Goal: Information Seeking & Learning: Learn about a topic

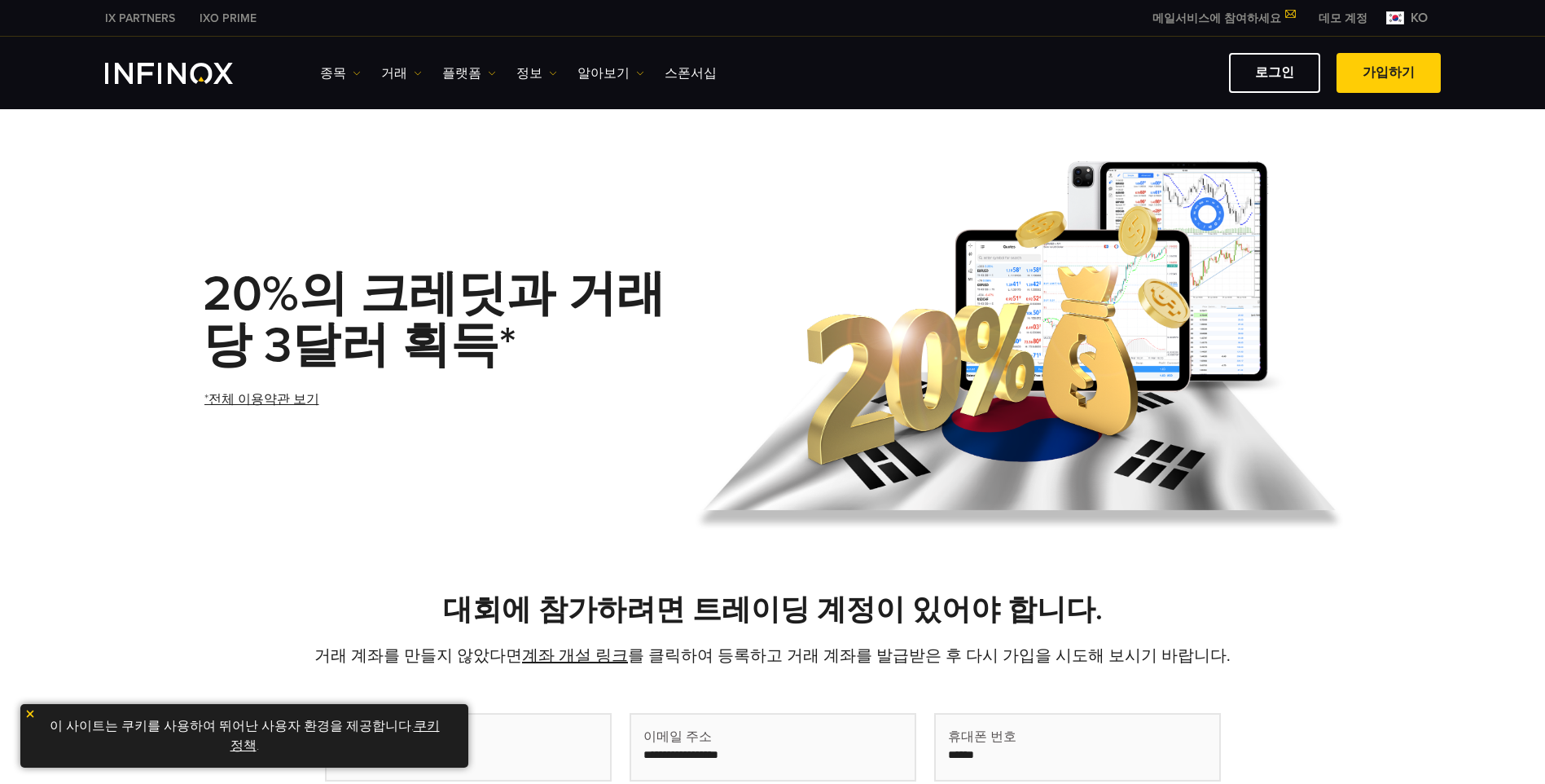
drag, startPoint x: 558, startPoint y: 291, endPoint x: 569, endPoint y: 291, distance: 11.0
click at [559, 291] on strong "20%의 크레딧과 거래당 3달러 획득*" at bounding box center [433, 320] width 463 height 110
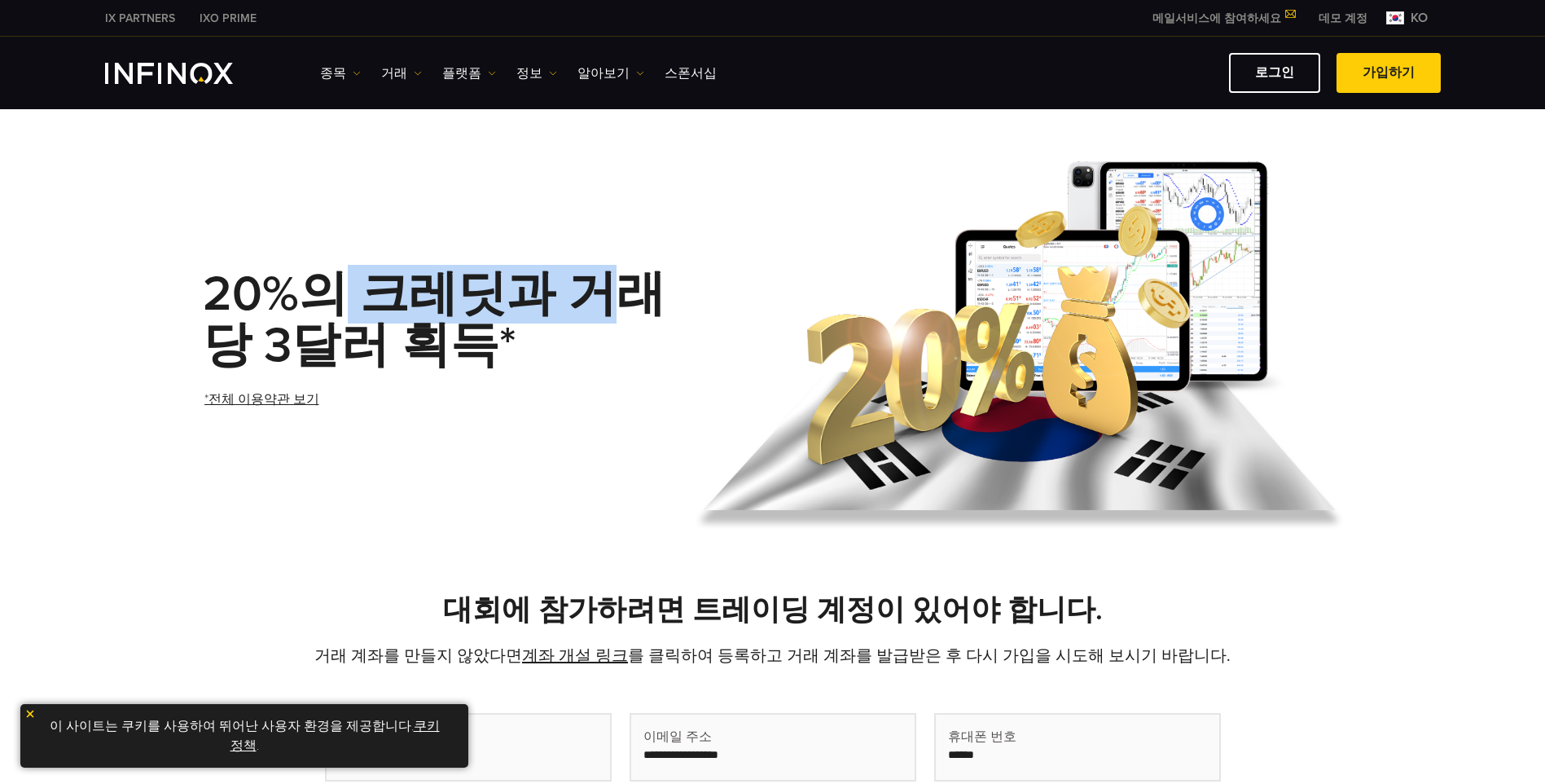
drag, startPoint x: 586, startPoint y: 295, endPoint x: 321, endPoint y: 287, distance: 265.1
click at [321, 287] on strong "20%의 크레딧과 거래당 3달러 획득*" at bounding box center [433, 320] width 463 height 110
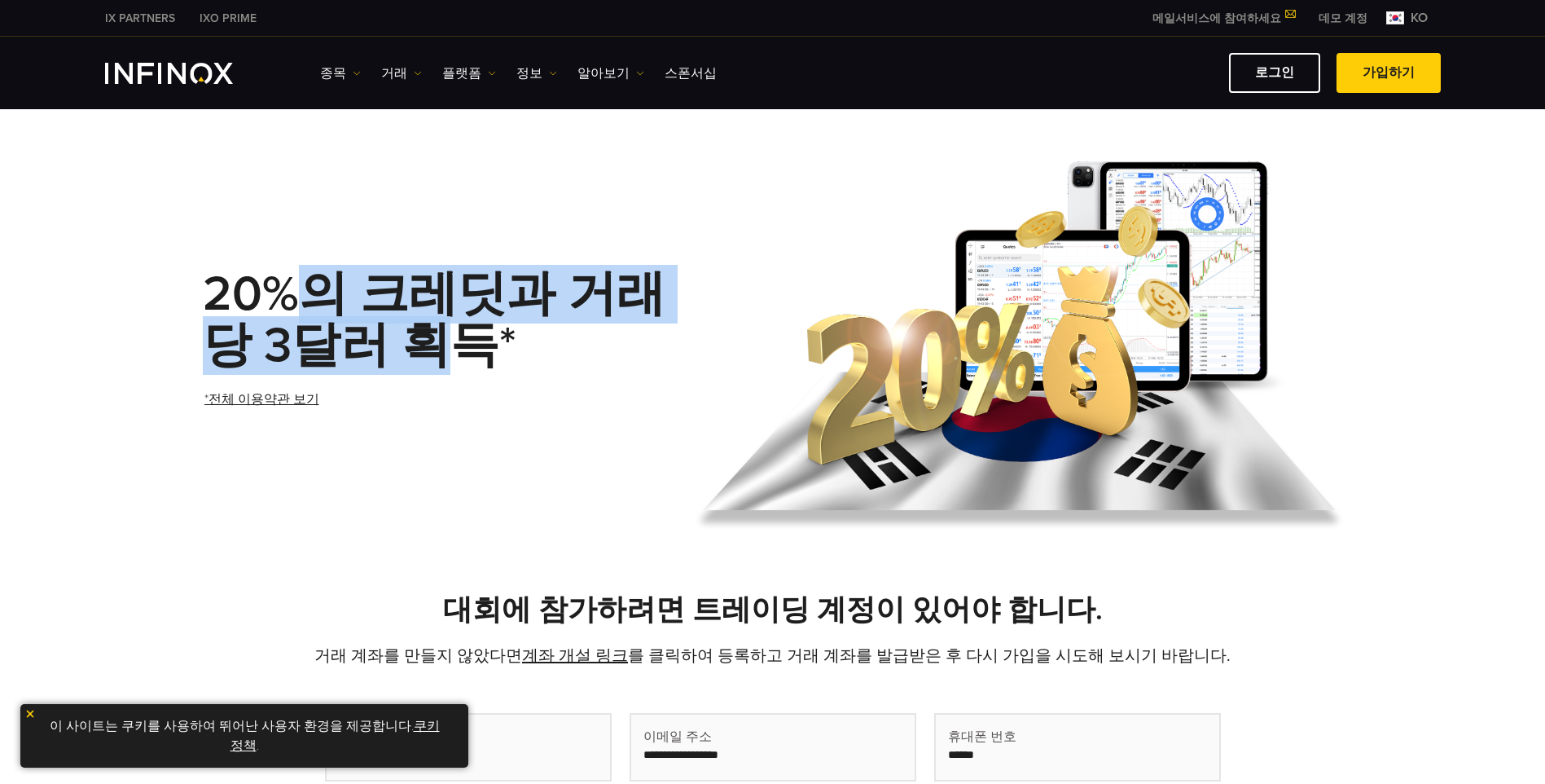
drag, startPoint x: 290, startPoint y: 311, endPoint x: 447, endPoint y: 335, distance: 158.8
click at [447, 335] on strong "20%의 크레딧과 거래당 3달러 획득*" at bounding box center [433, 320] width 463 height 110
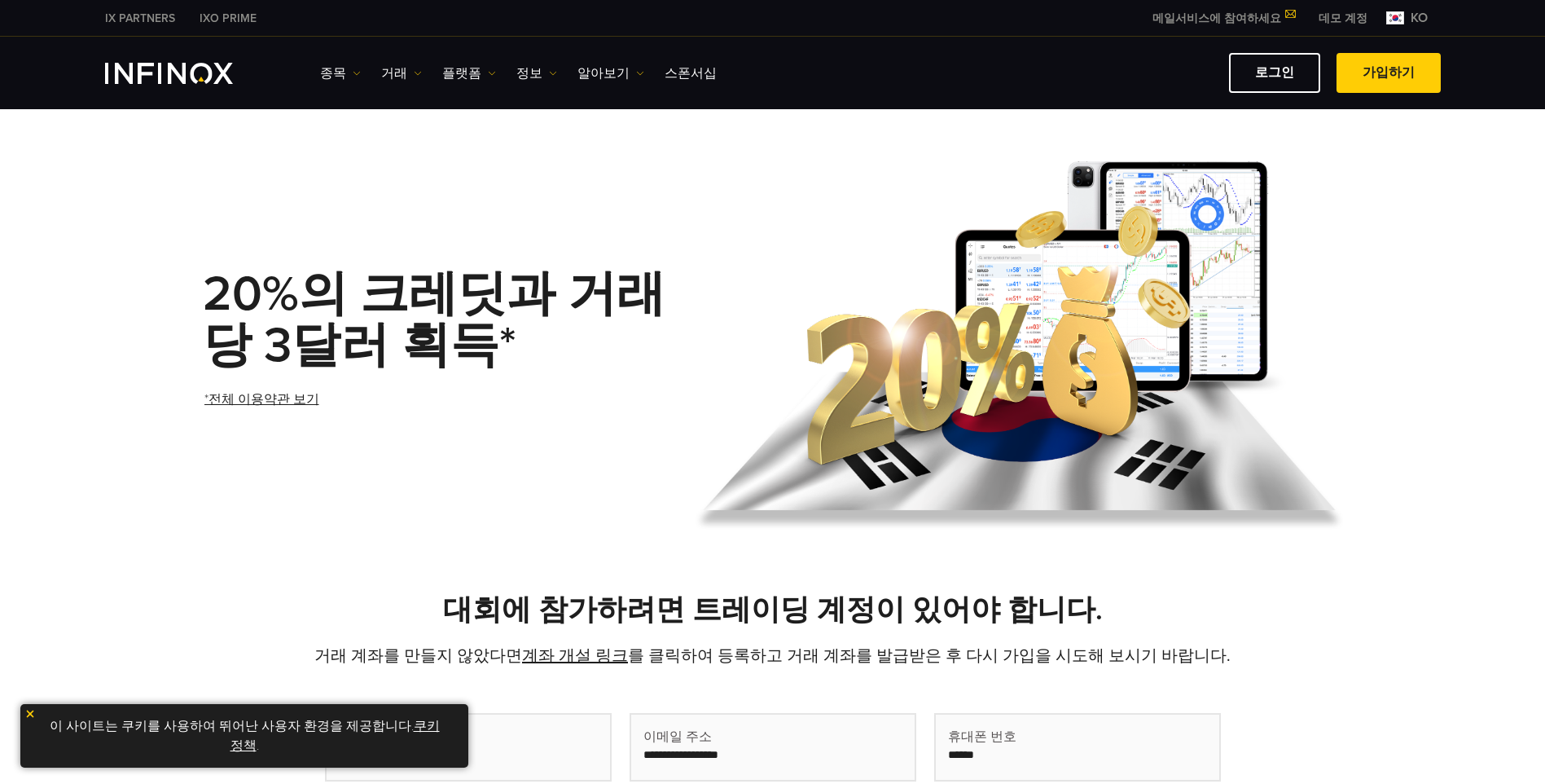
drag, startPoint x: 334, startPoint y: 318, endPoint x: 503, endPoint y: 320, distance: 169.0
click at [459, 320] on strong "20%의 크레딧과 거래당 3달러 획득*" at bounding box center [433, 320] width 463 height 110
click at [583, 302] on strong "20%의 크레딧과 거래당 3달러 획득*" at bounding box center [433, 320] width 463 height 110
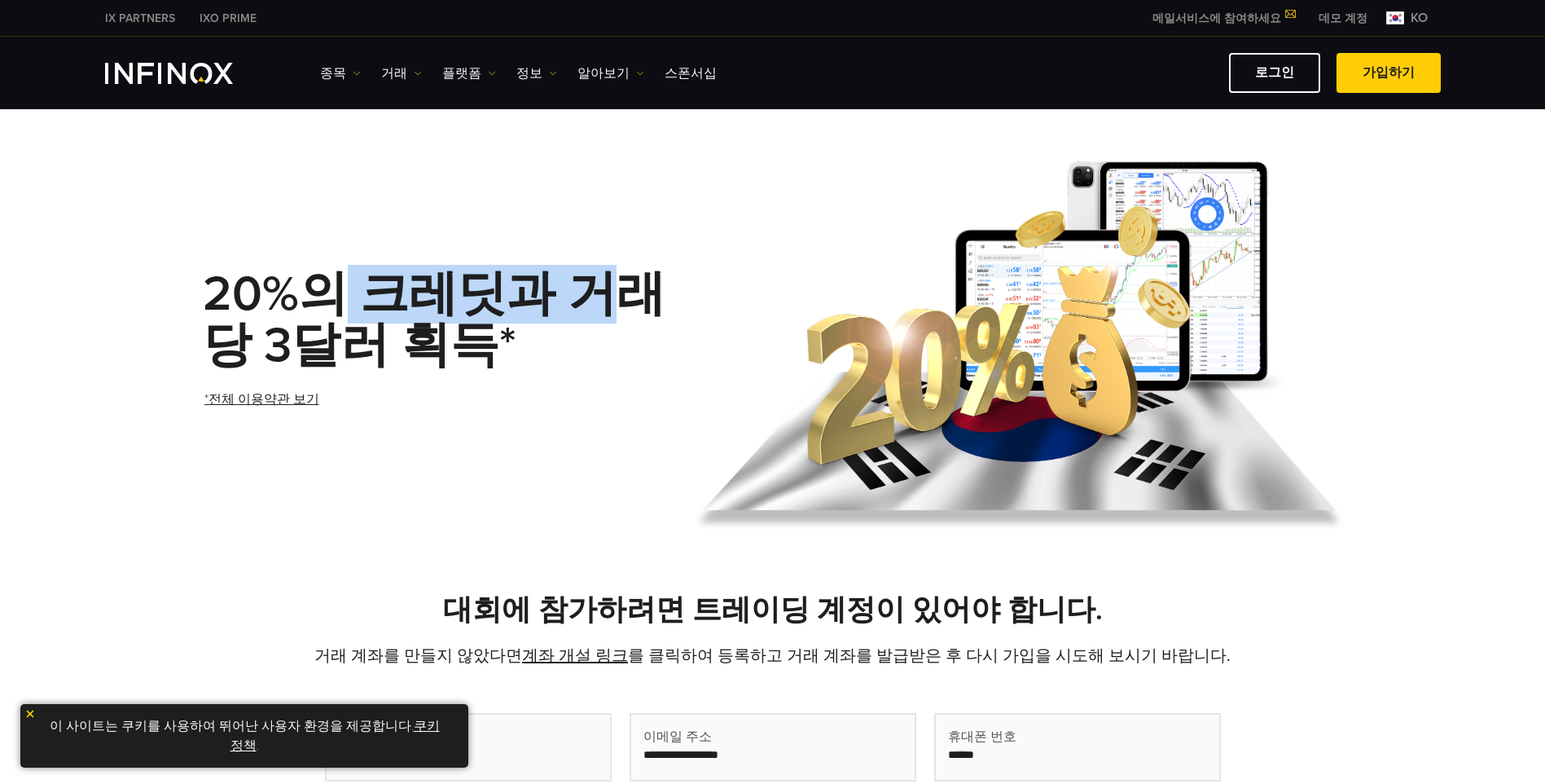
drag, startPoint x: 605, startPoint y: 294, endPoint x: 337, endPoint y: 294, distance: 268.0
click at [337, 294] on strong "20%의 크레딧과 거래당 3달러 획득*" at bounding box center [433, 320] width 463 height 110
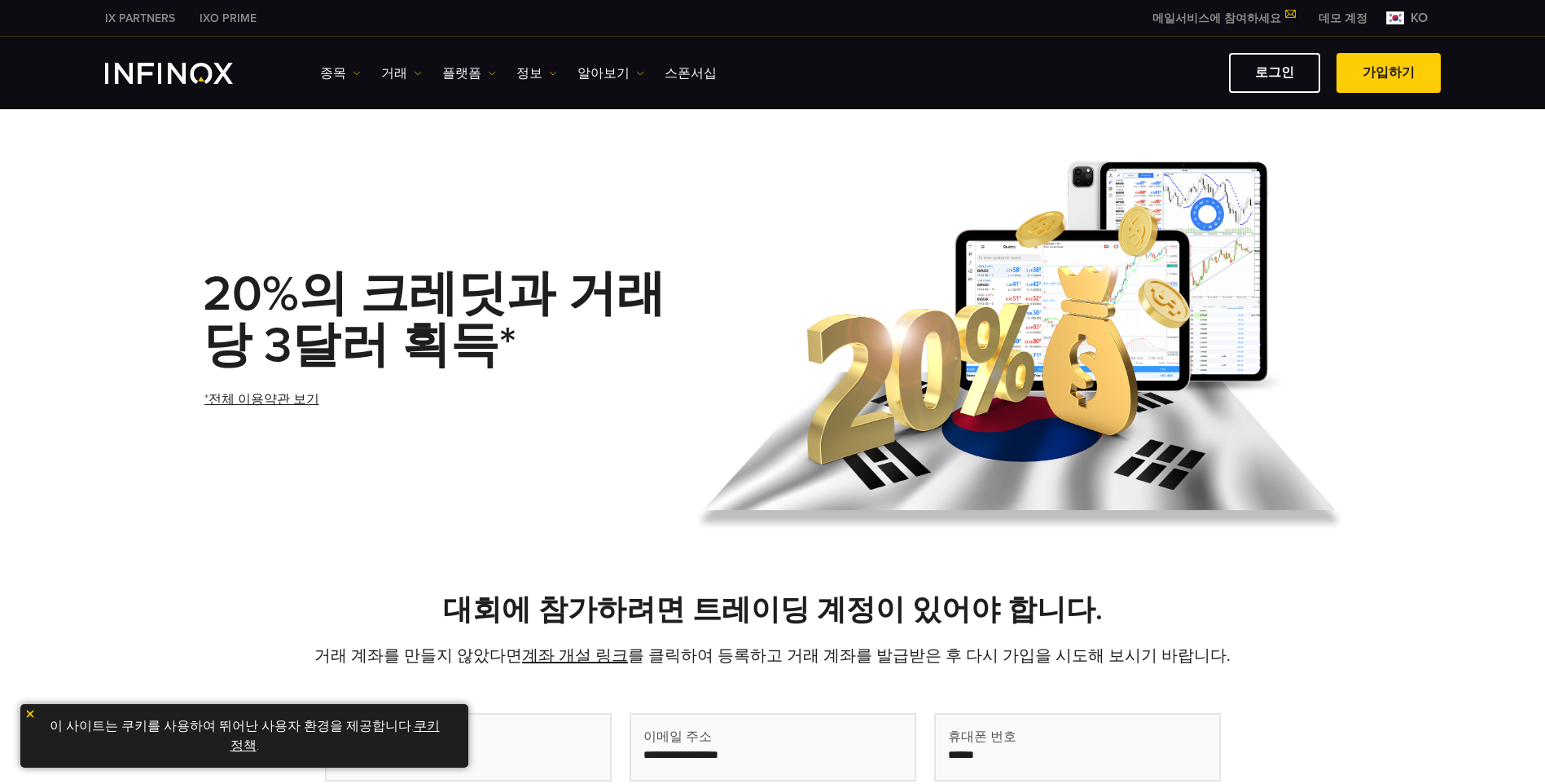
click at [169, 59] on div "종목 종목 상품 정보 거래 데모" at bounding box center [772, 73] width 1336 height 40
click at [202, 72] on img "INFINOX Logo" at bounding box center [169, 74] width 128 height 21
